Goal: Communication & Community: Answer question/provide support

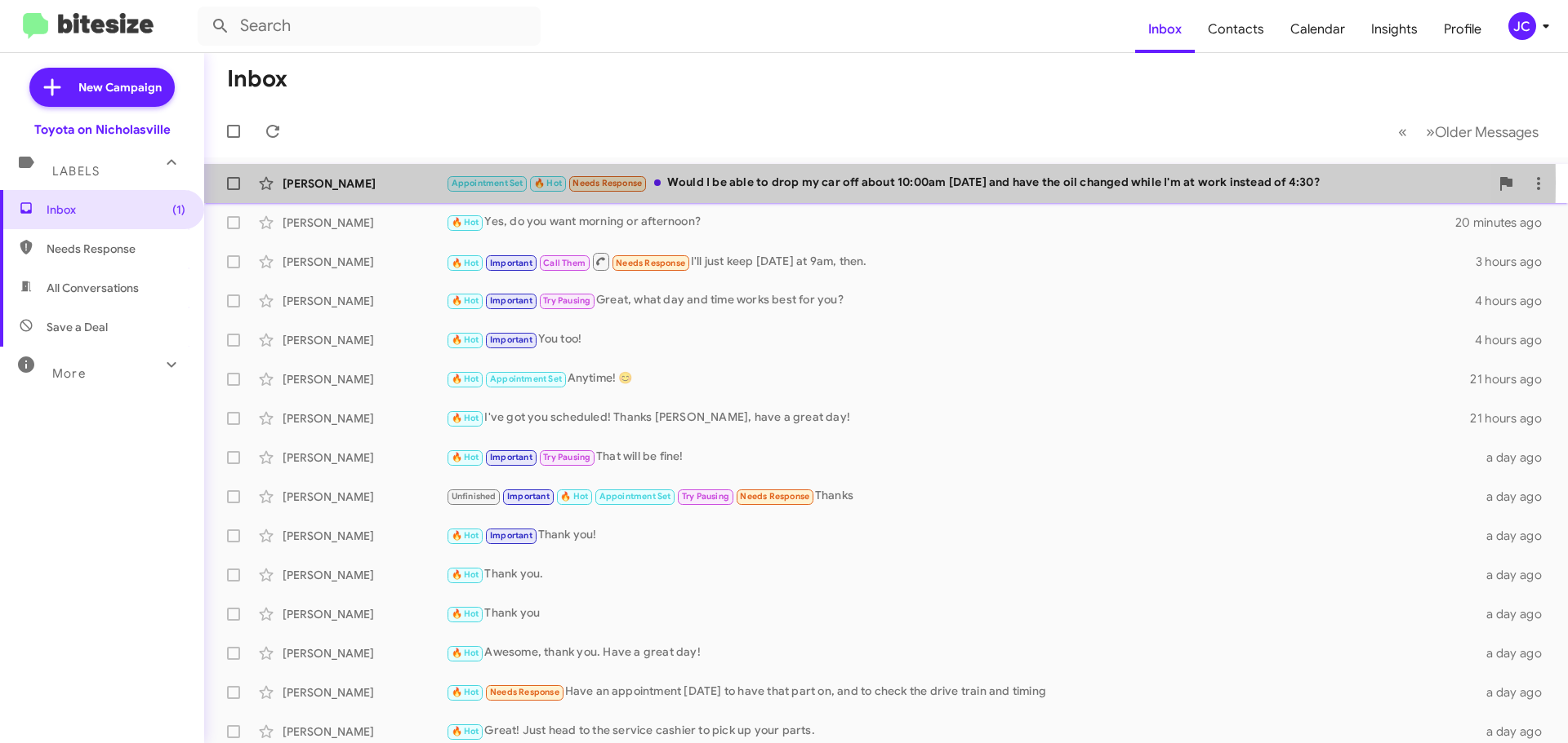
click at [382, 183] on div "[PERSON_NAME]" at bounding box center [365, 183] width 164 height 16
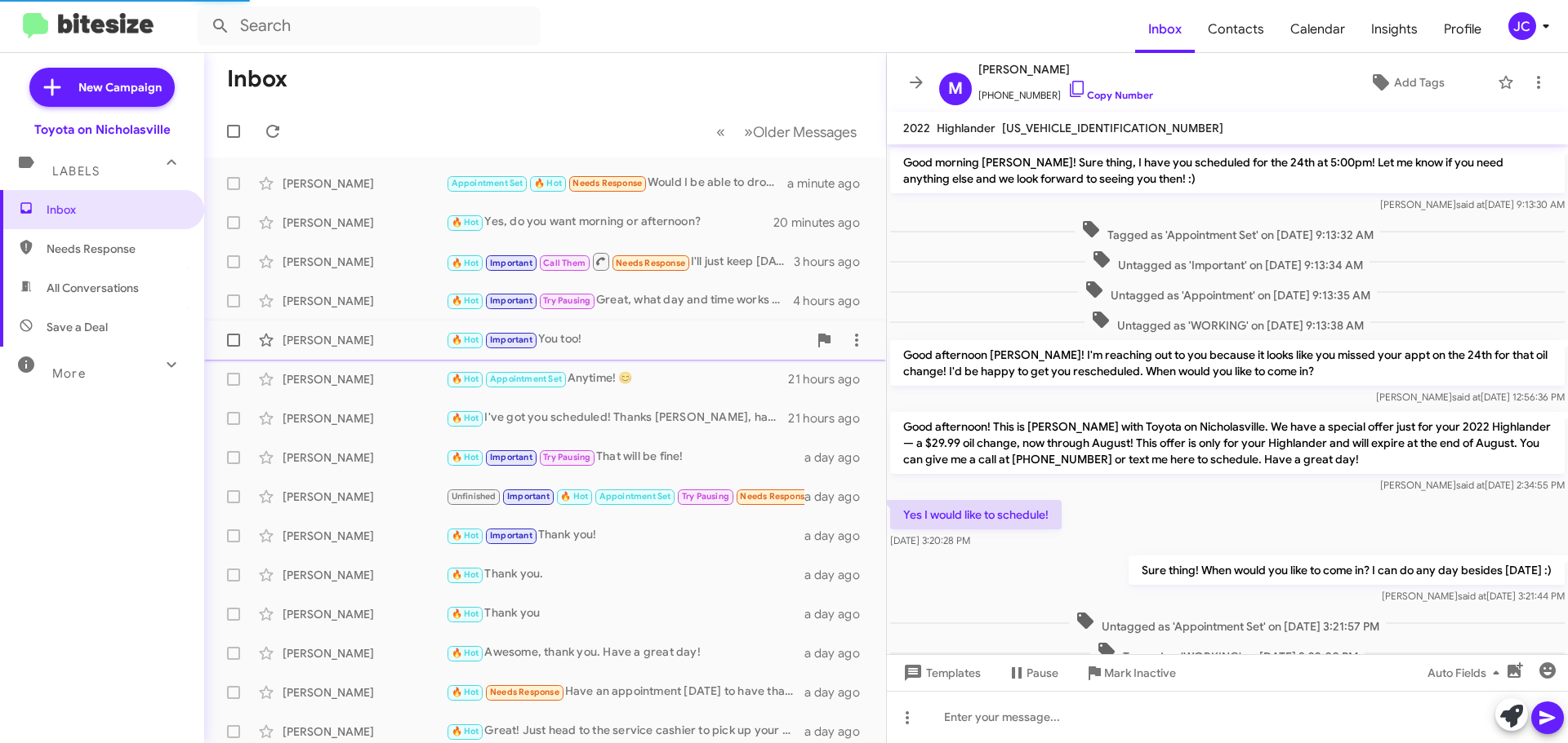
scroll to position [519, 0]
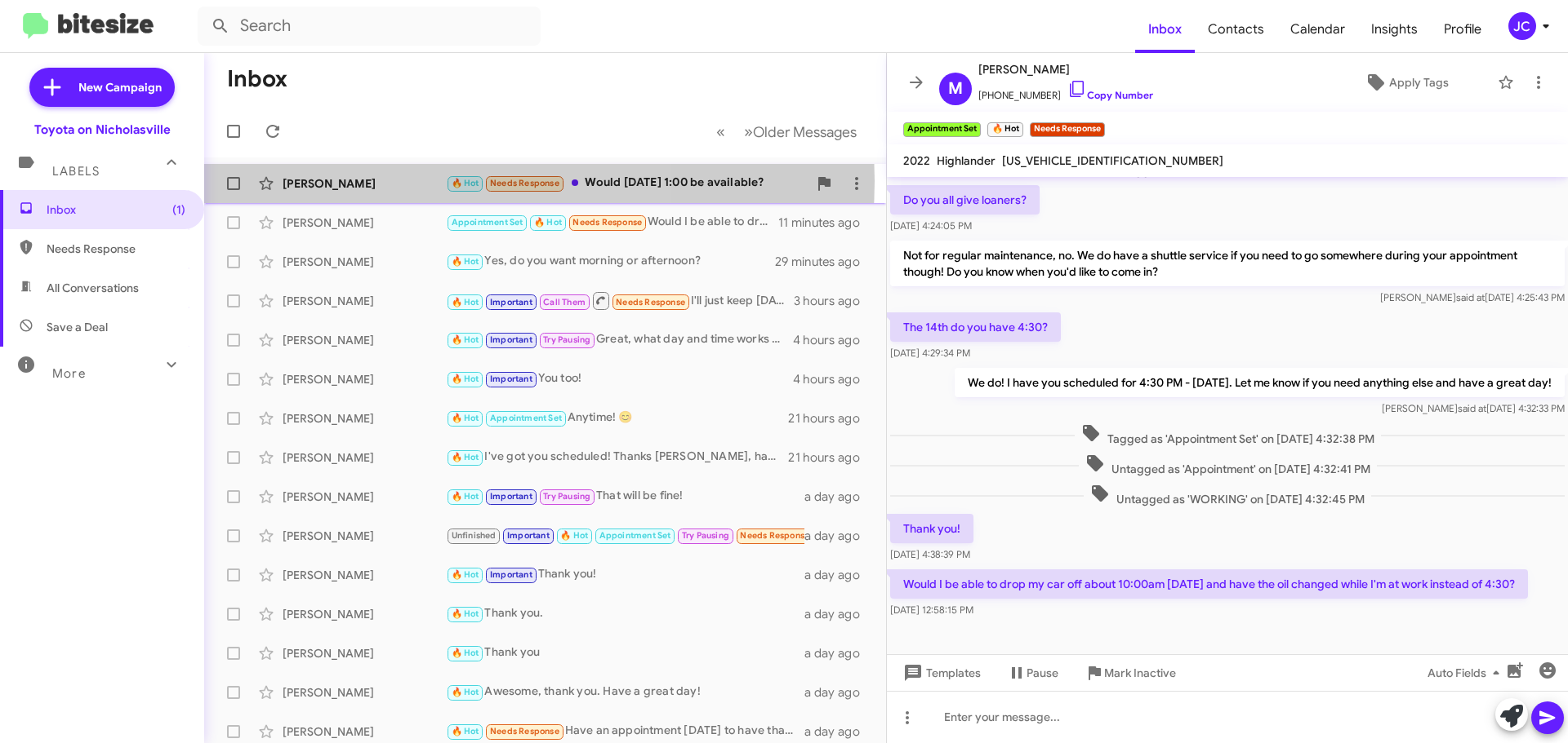
click at [358, 181] on div "[PERSON_NAME]" at bounding box center [365, 183] width 164 height 16
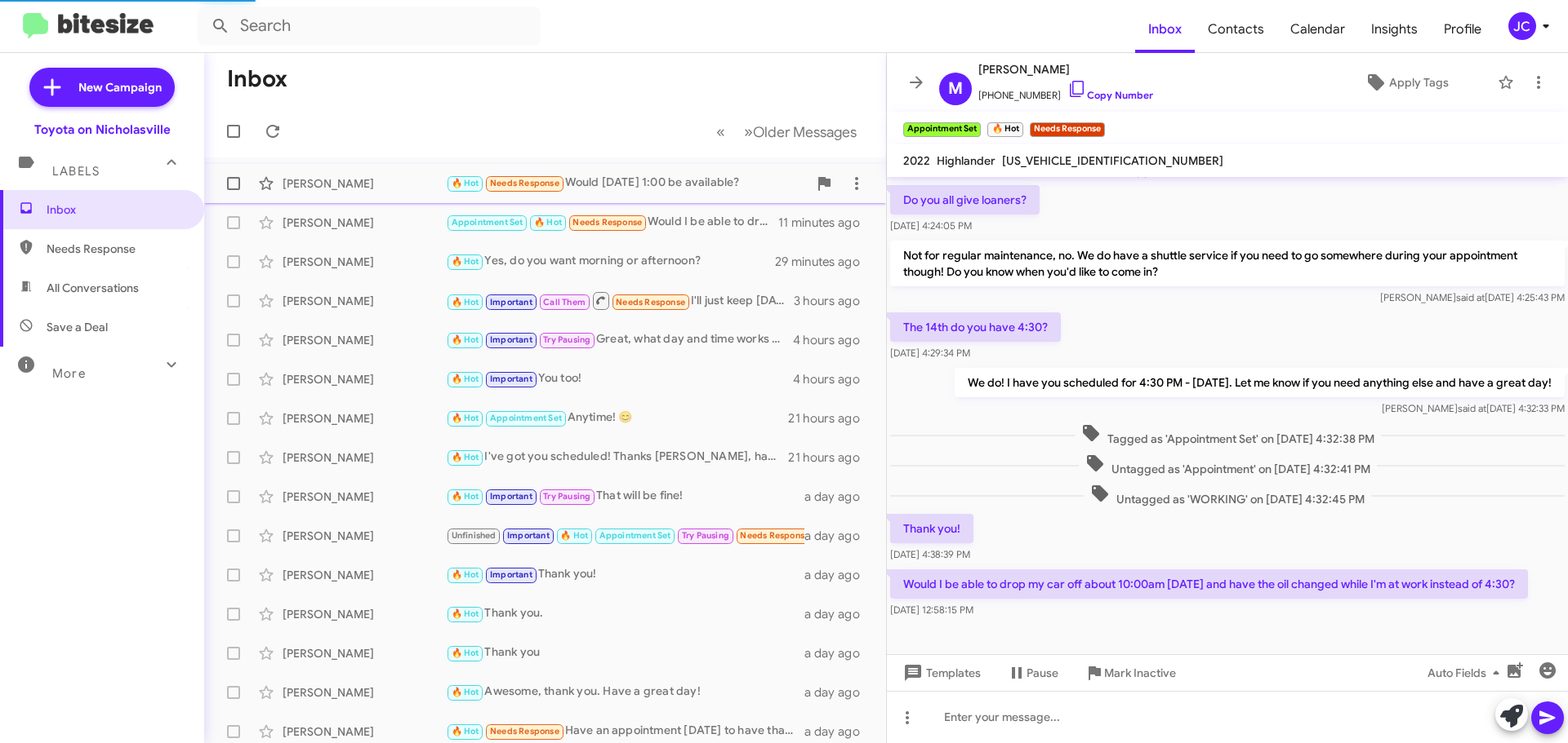
scroll to position [87, 0]
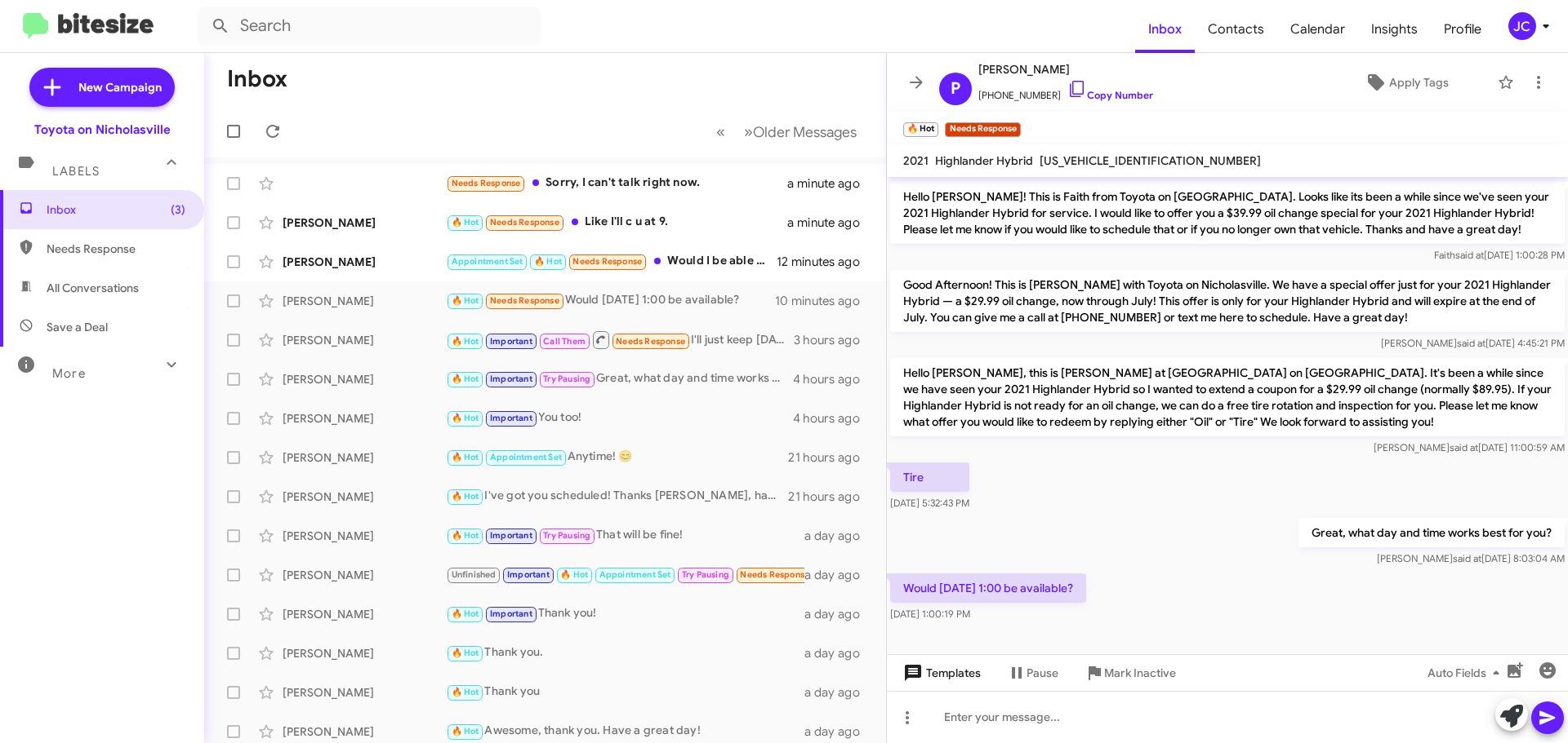
click at [965, 683] on span "Templates" at bounding box center [940, 673] width 81 height 30
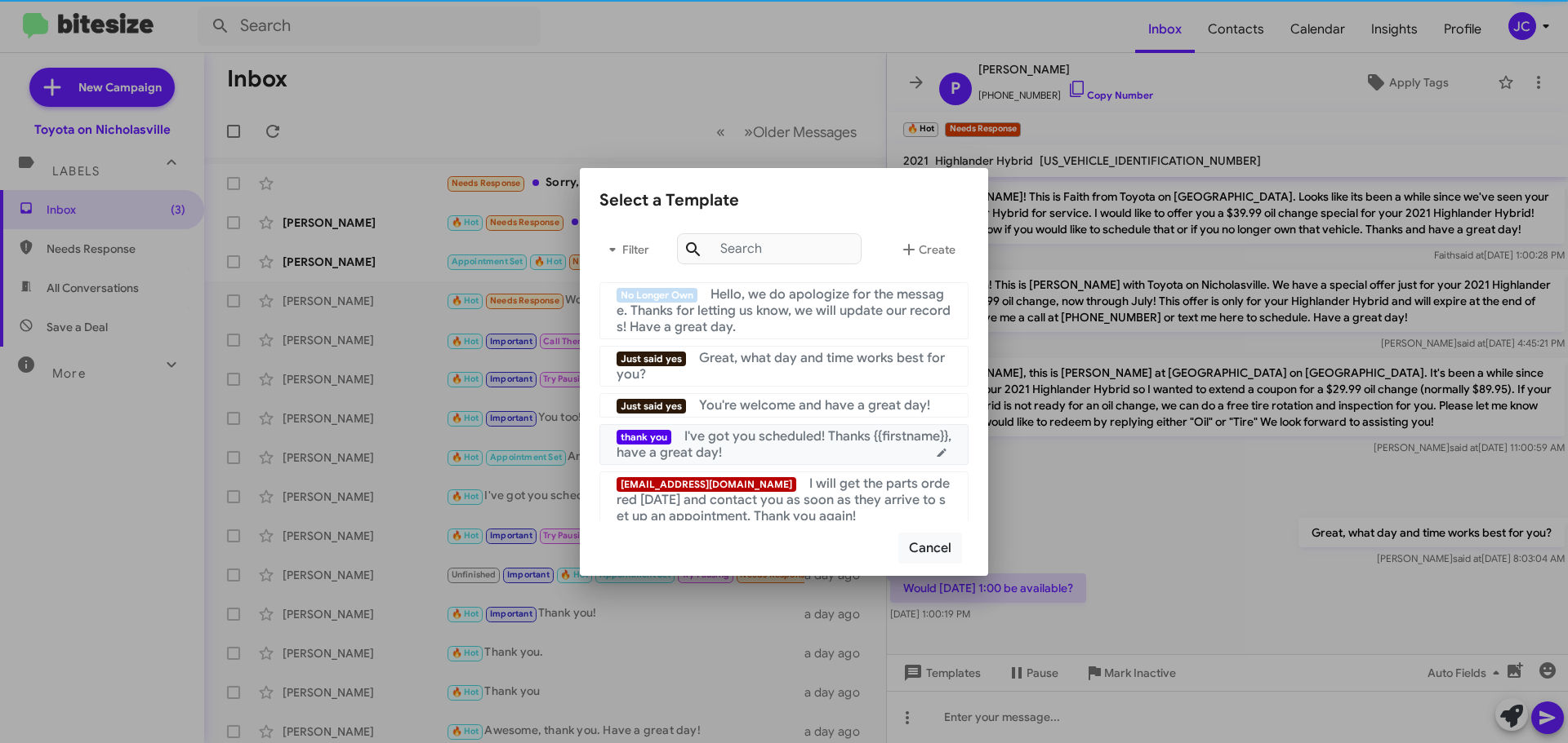
click at [735, 445] on span "I've got you scheduled! Thanks {{firstname}}, have a great day!" at bounding box center [784, 444] width 335 height 33
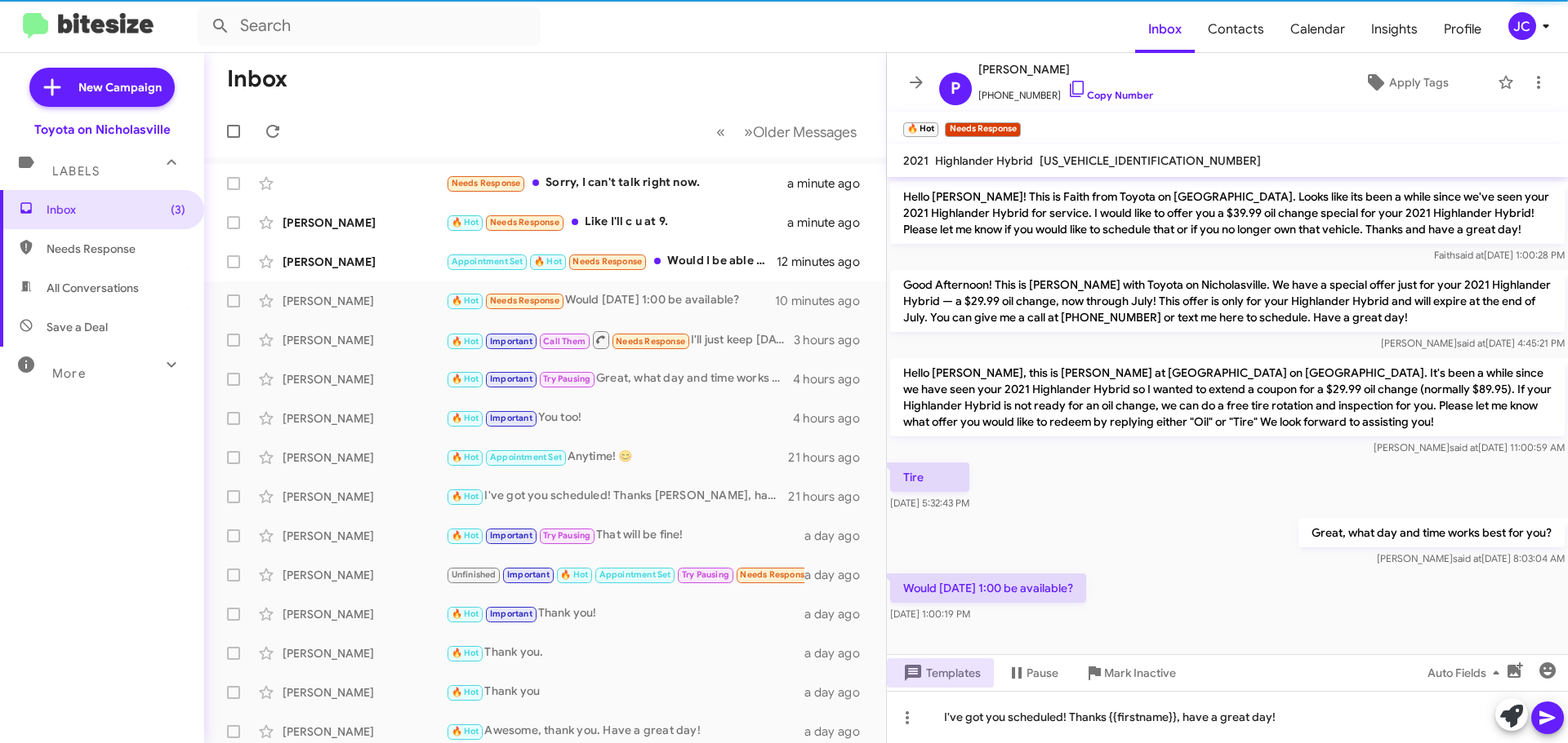
click at [1548, 726] on icon at bounding box center [1547, 718] width 19 height 19
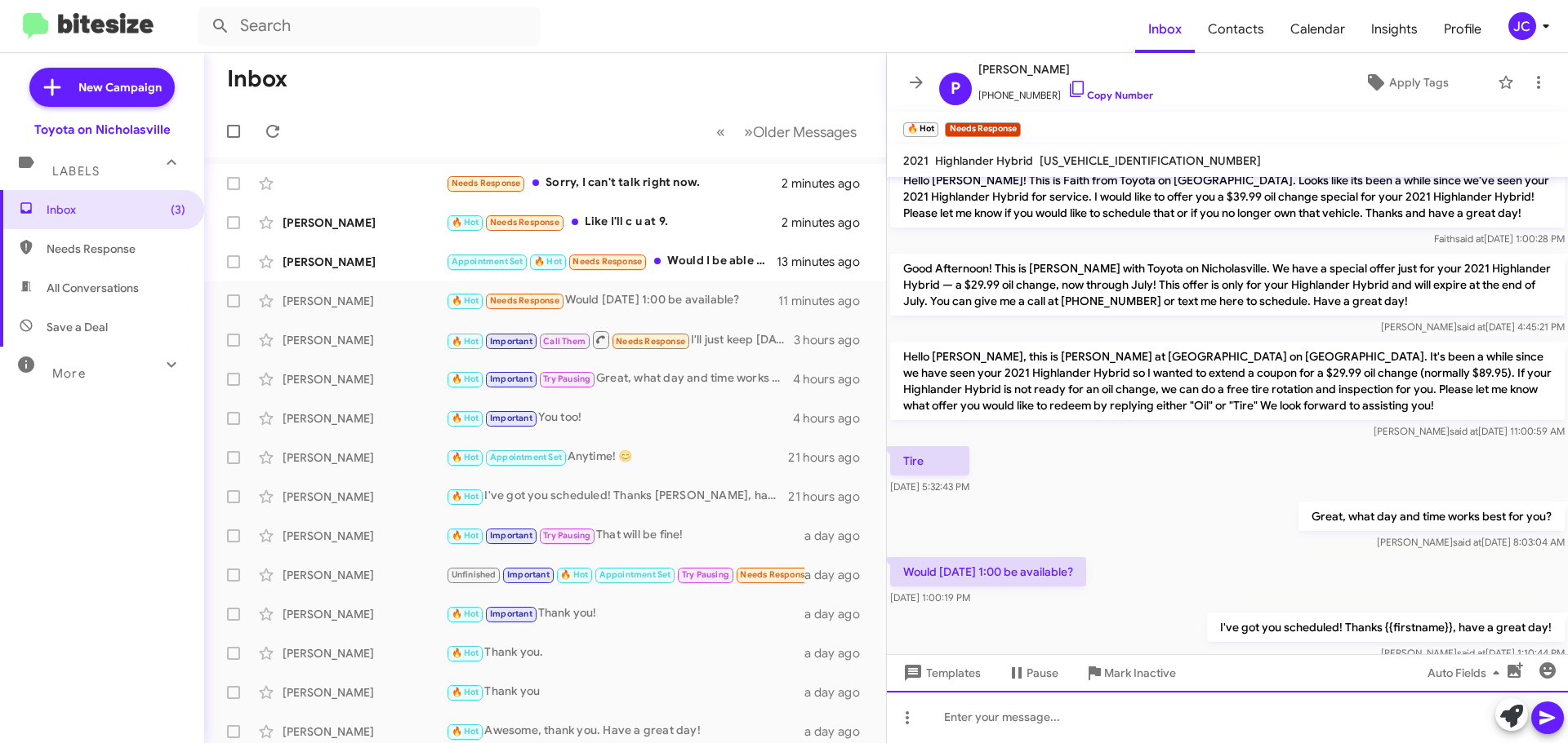
scroll to position [146, 0]
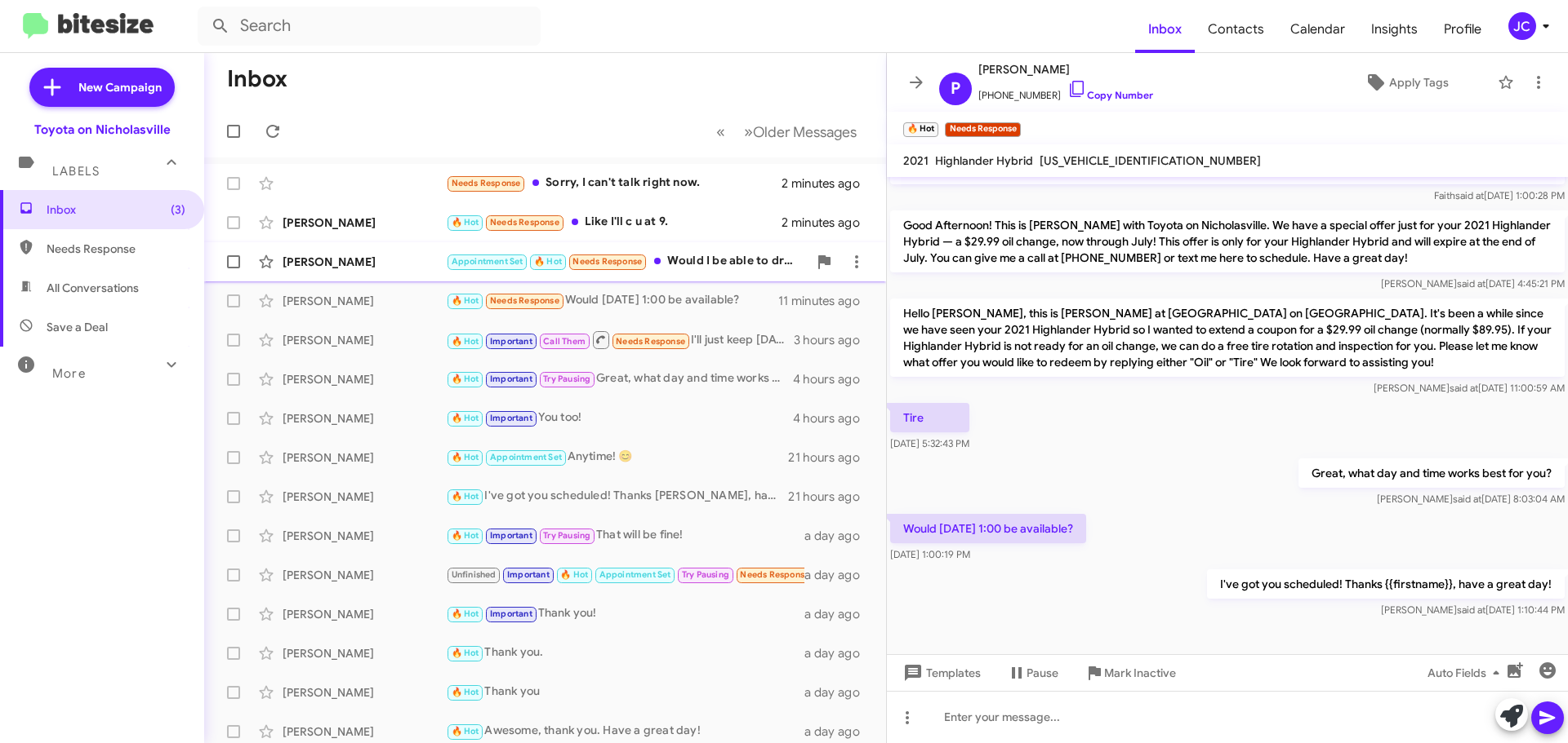
click at [346, 267] on div "[PERSON_NAME]" at bounding box center [365, 261] width 164 height 16
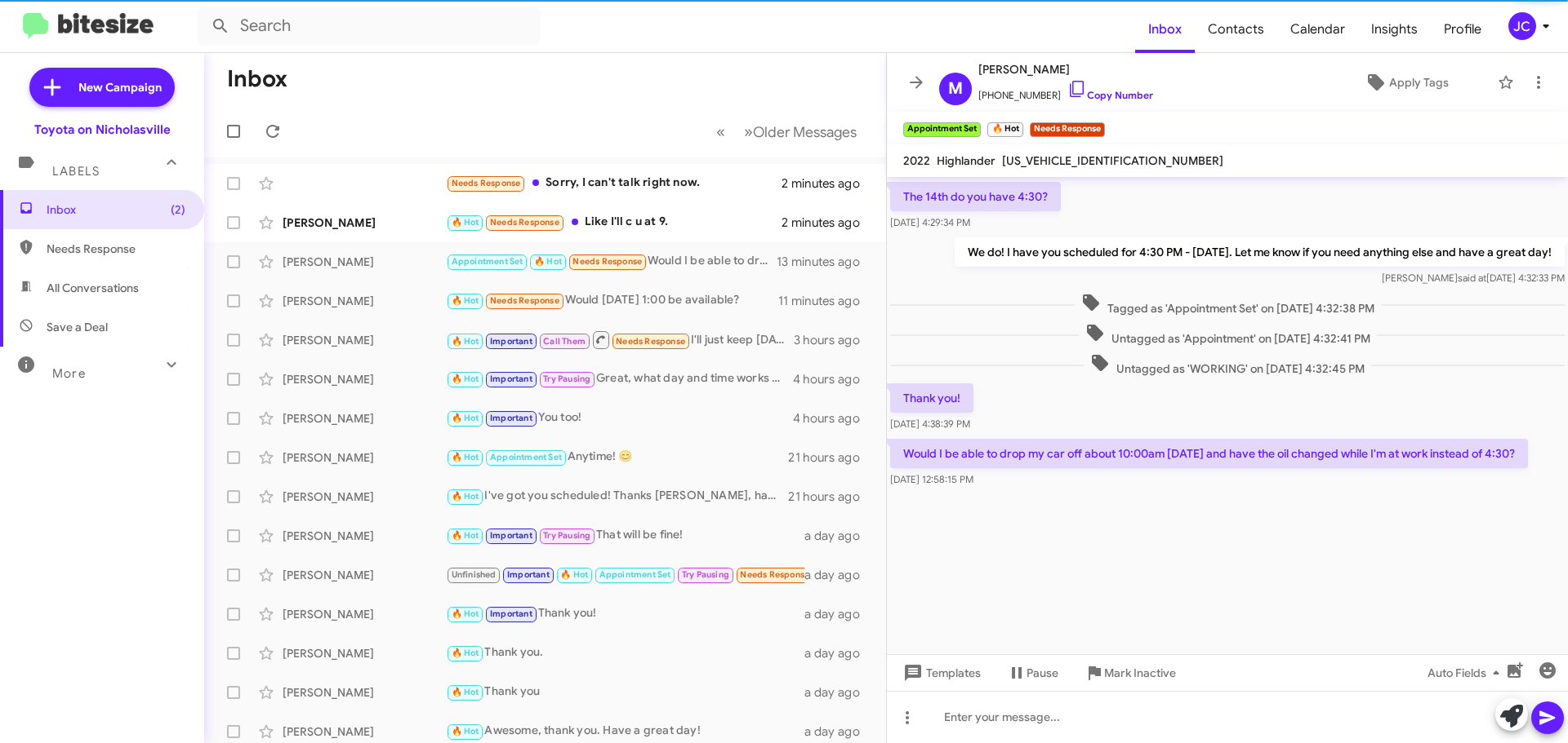
scroll to position [1937, 0]
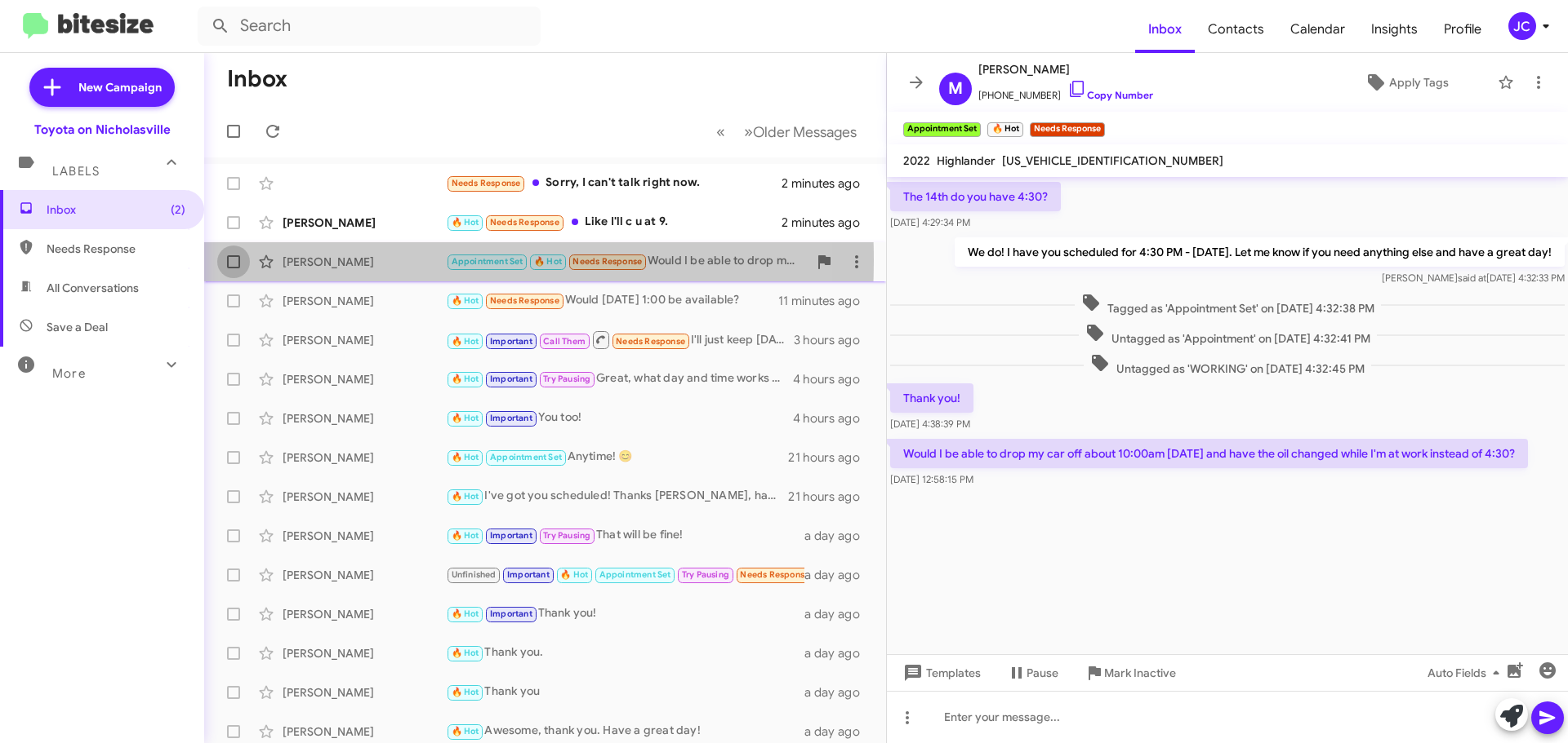
click at [230, 261] on span at bounding box center [233, 261] width 13 height 13
click at [233, 268] on input "checkbox" at bounding box center [233, 268] width 1 height 1
checkbox input "true"
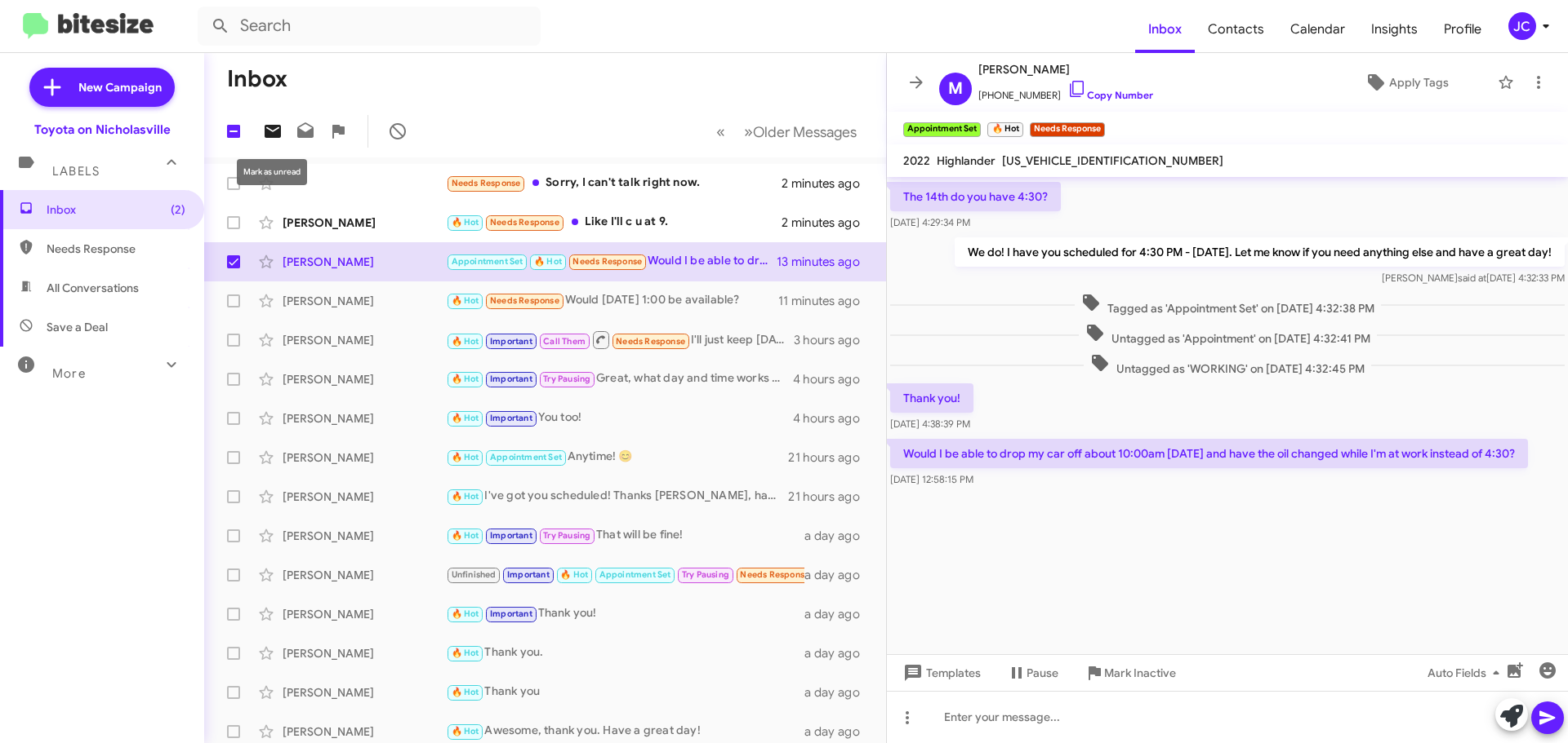
click at [278, 127] on icon at bounding box center [273, 131] width 16 height 13
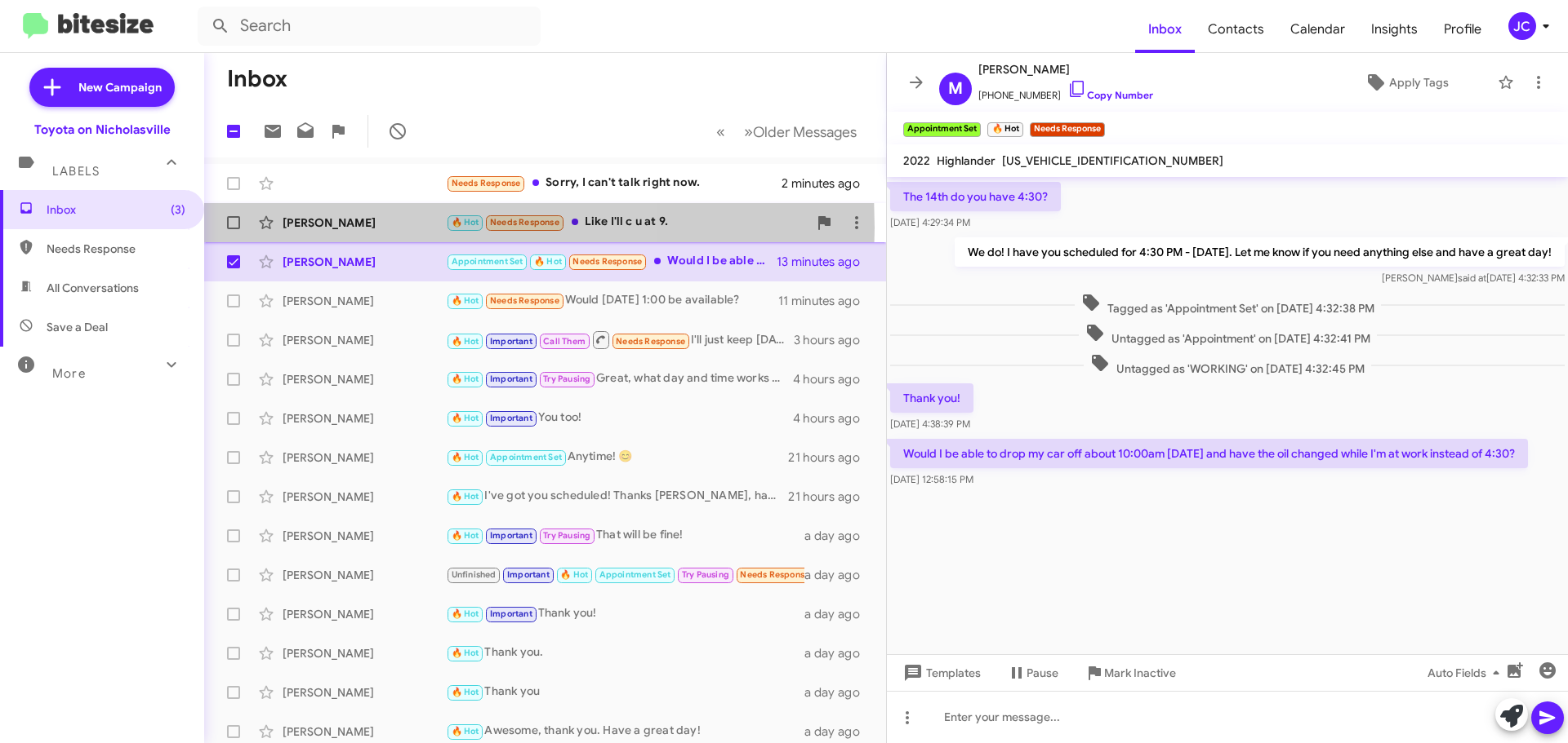
click at [350, 228] on div "[PERSON_NAME]" at bounding box center [365, 222] width 164 height 16
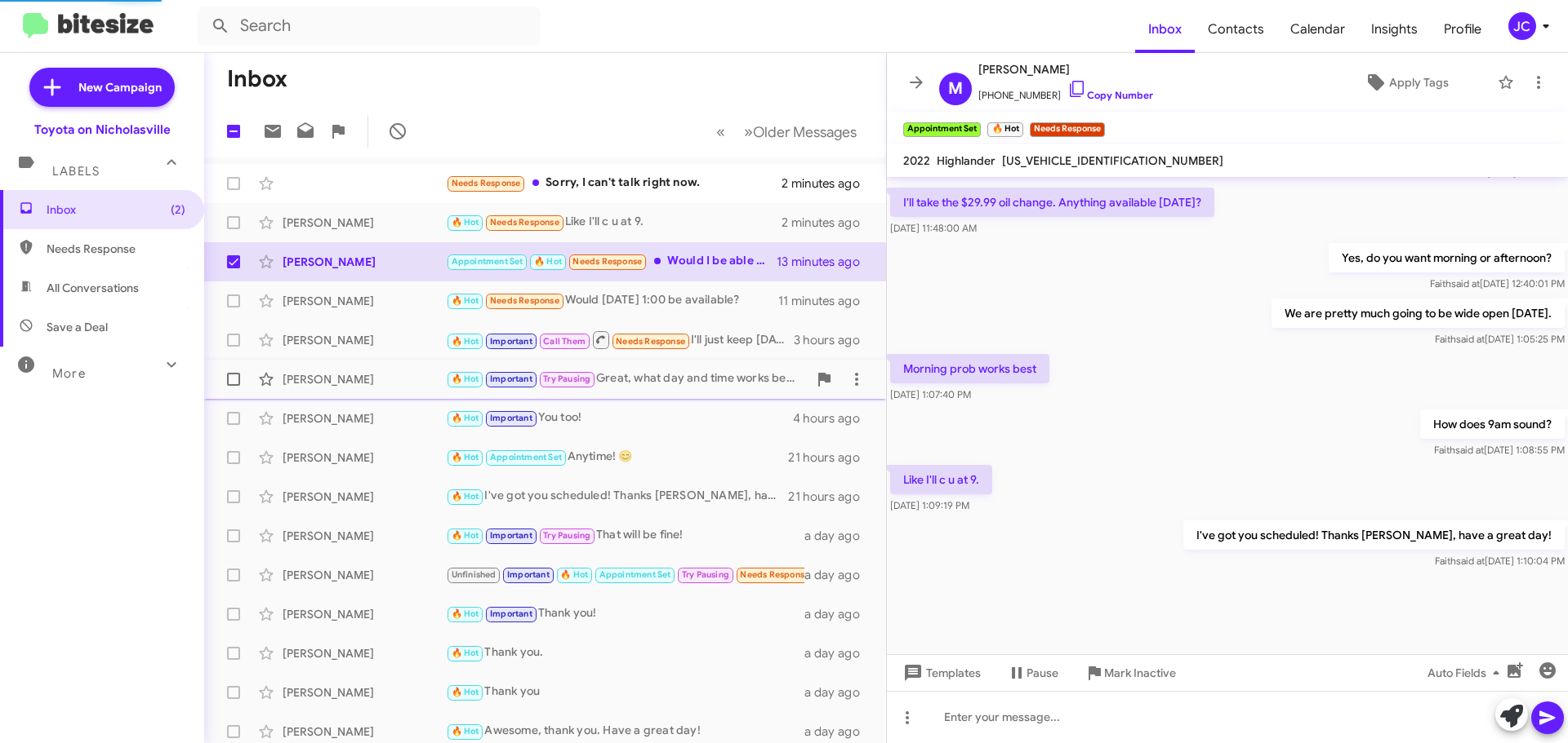
scroll to position [1494, 0]
click at [234, 218] on span at bounding box center [233, 222] width 13 height 13
click at [234, 229] on input "checkbox" at bounding box center [233, 229] width 1 height 1
checkbox input "true"
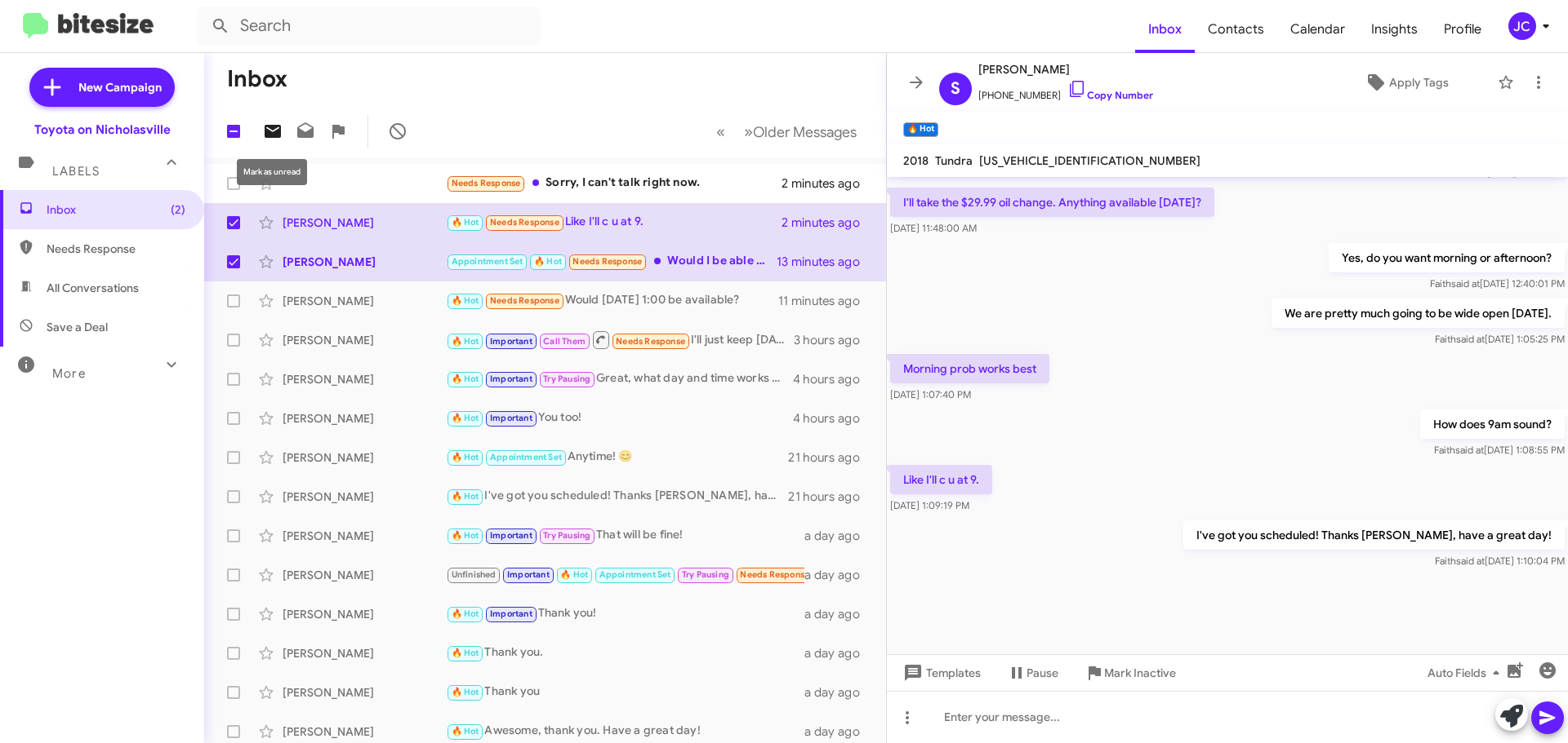
click at [271, 131] on icon at bounding box center [273, 131] width 19 height 19
click at [382, 190] on div "Needs Response Sorry, I can't talk right now. 2 minutes ago" at bounding box center [544, 183] width 656 height 33
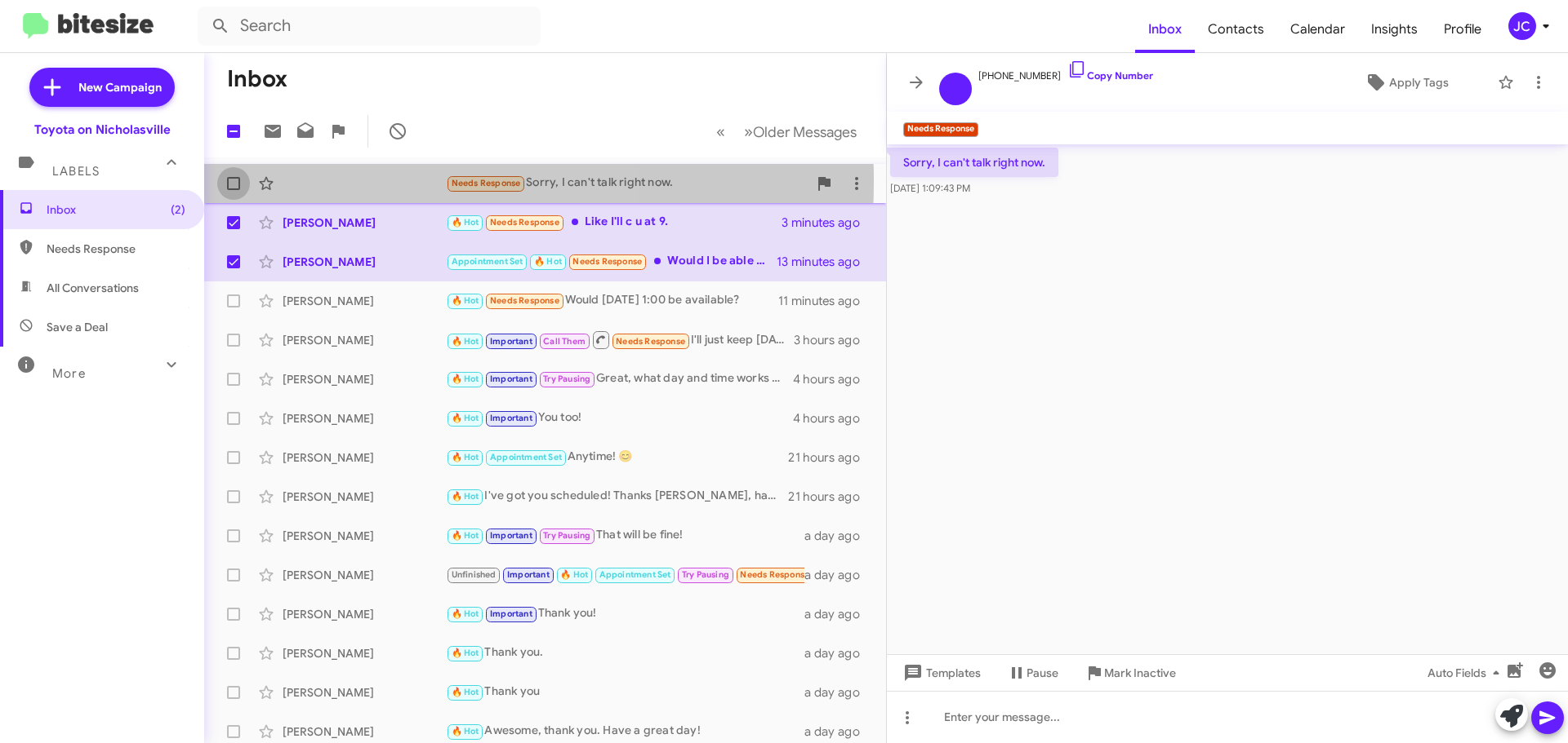
click at [238, 181] on span at bounding box center [233, 183] width 13 height 13
click at [234, 190] on input "checkbox" at bounding box center [233, 190] width 1 height 1
checkbox input "true"
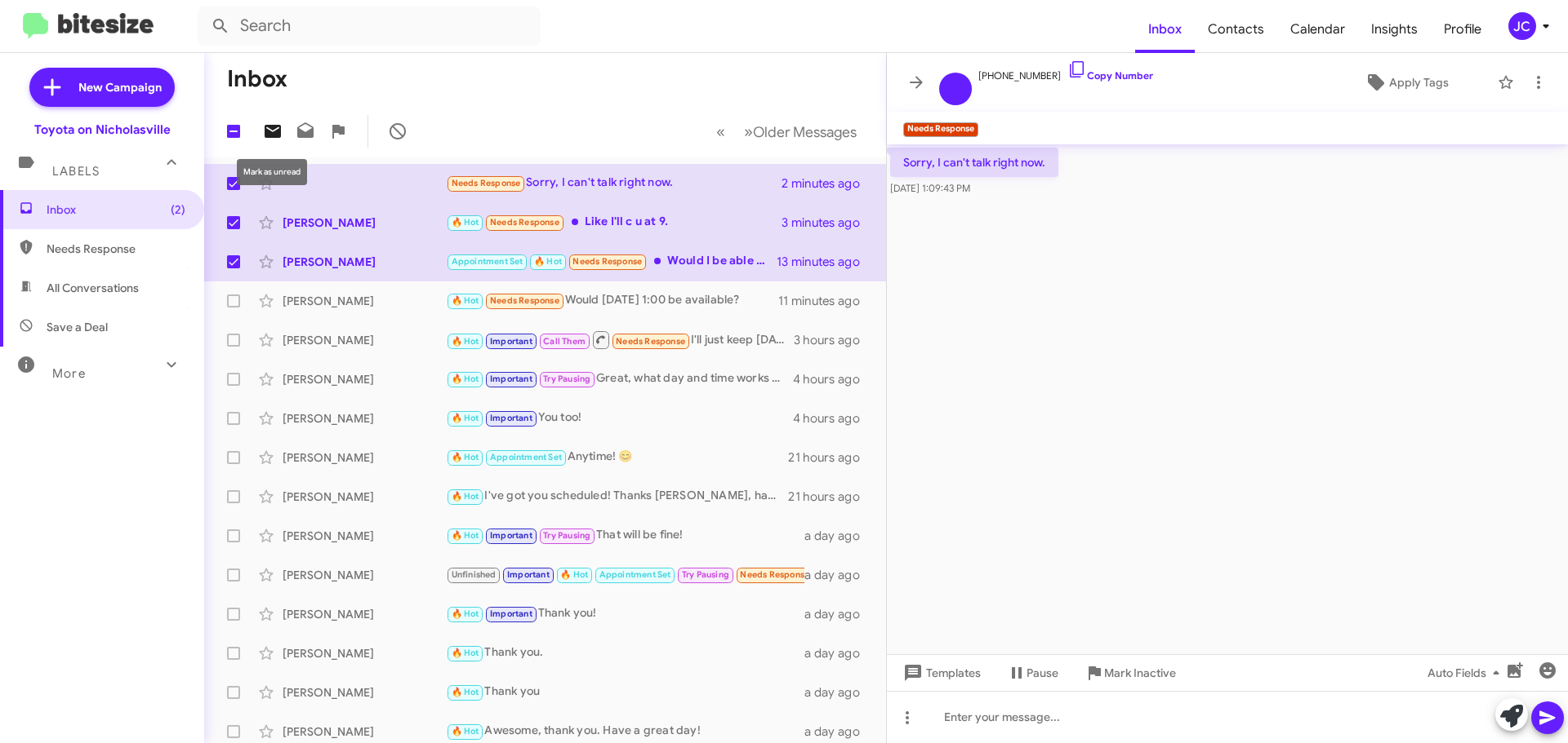
click at [280, 137] on icon at bounding box center [273, 131] width 16 height 13
